Goal: Information Seeking & Learning: Learn about a topic

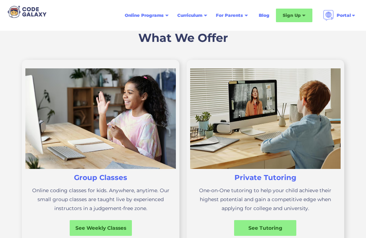
scroll to position [197, 0]
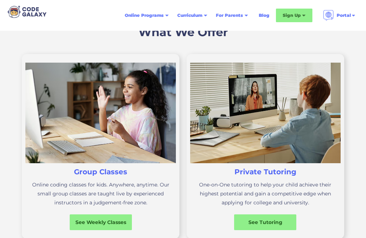
click at [109, 222] on div "See Weekly Classes" at bounding box center [101, 221] width 62 height 7
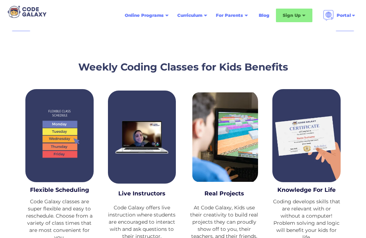
scroll to position [867, 0]
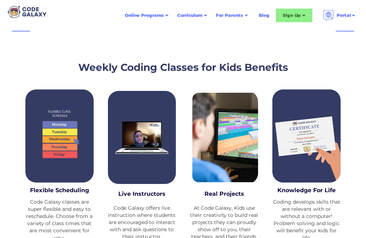
click at [240, 158] on div at bounding box center [224, 137] width 68 height 93
click at [235, 228] on div "At Code Galaxy, Kids use their creativity to build real projects they can proud…" at bounding box center [224, 222] width 68 height 36
click at [317, 142] on div at bounding box center [306, 135] width 68 height 93
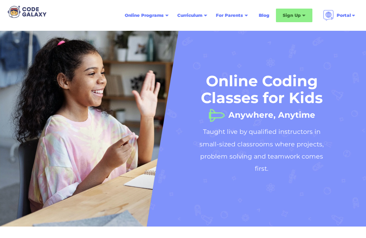
scroll to position [0, 0]
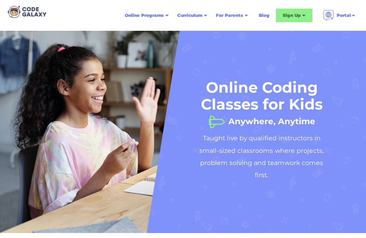
click at [164, 13] on div "Online Programs" at bounding box center [146, 15] width 53 height 13
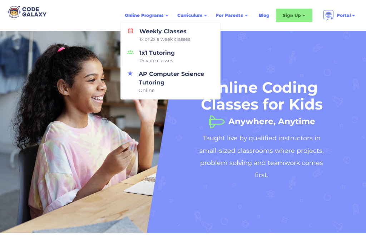
click at [243, 21] on div "For Parents" at bounding box center [232, 15] width 41 height 13
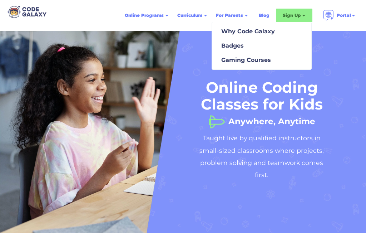
click at [206, 20] on div "Curriculum" at bounding box center [192, 15] width 39 height 13
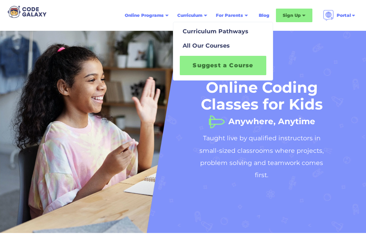
click at [235, 46] on link "All Our Courses" at bounding box center [223, 46] width 95 height 14
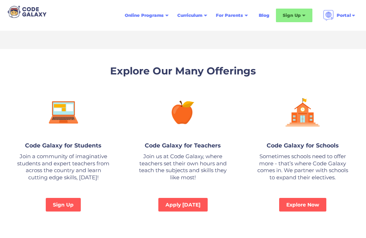
scroll to position [472, 0]
click at [53, 199] on link "Sign Up" at bounding box center [63, 205] width 35 height 14
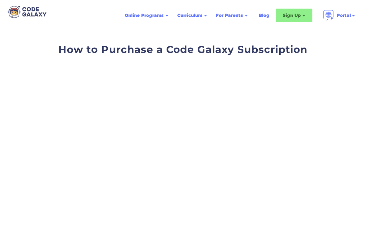
click at [240, 15] on div "For Parents" at bounding box center [229, 15] width 27 height 7
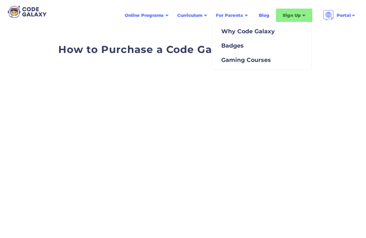
click at [260, 60] on div "Gaming Courses" at bounding box center [244, 60] width 53 height 9
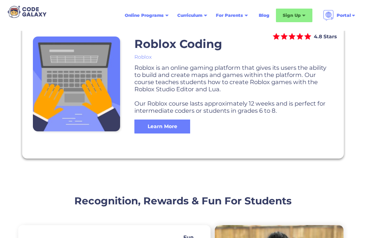
scroll to position [623, 0]
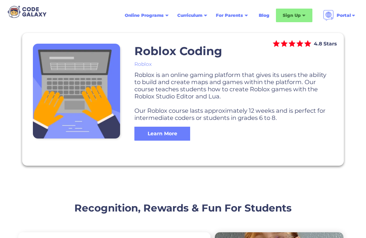
click at [175, 127] on div "Learn More" at bounding box center [162, 134] width 56 height 14
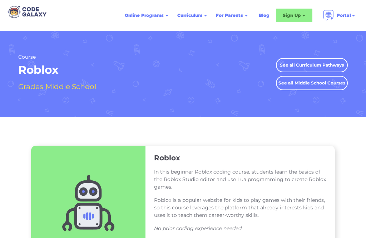
scroll to position [2, 0]
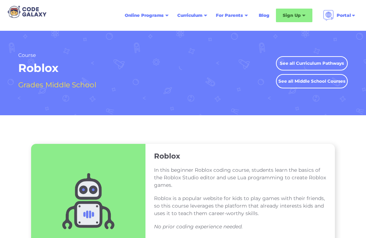
click at [337, 59] on link "See all Curriculum Pathways" at bounding box center [312, 63] width 72 height 14
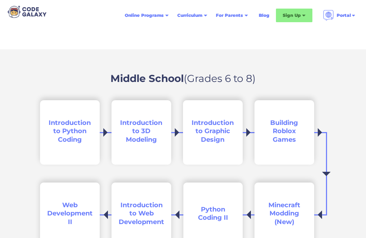
scroll to position [996, 0]
